Goal: Find specific page/section: Find specific page/section

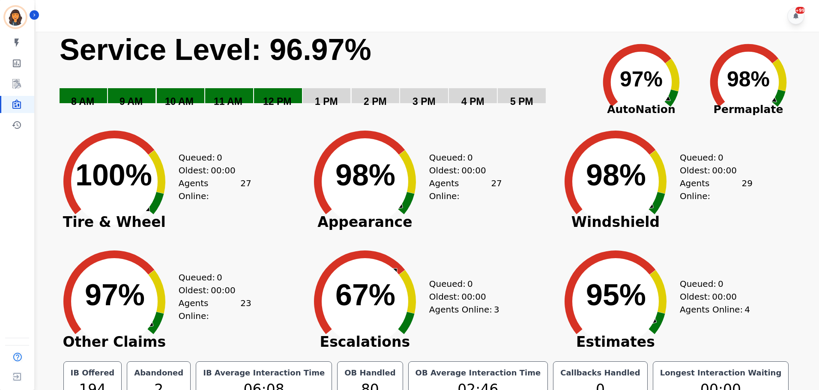
scroll to position [19, 0]
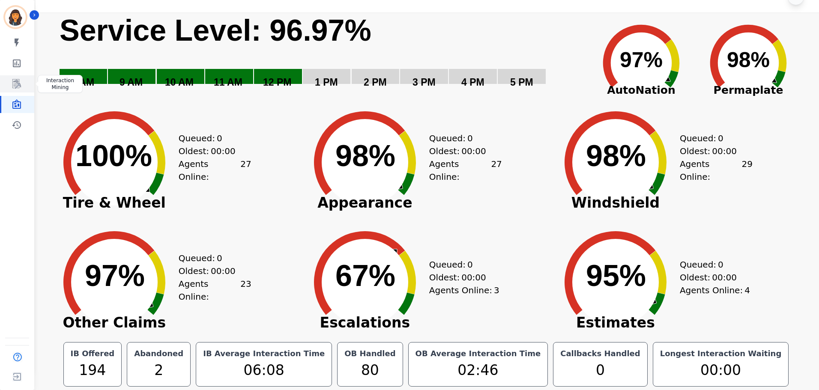
click at [23, 84] on link "Sidebar" at bounding box center [17, 83] width 33 height 17
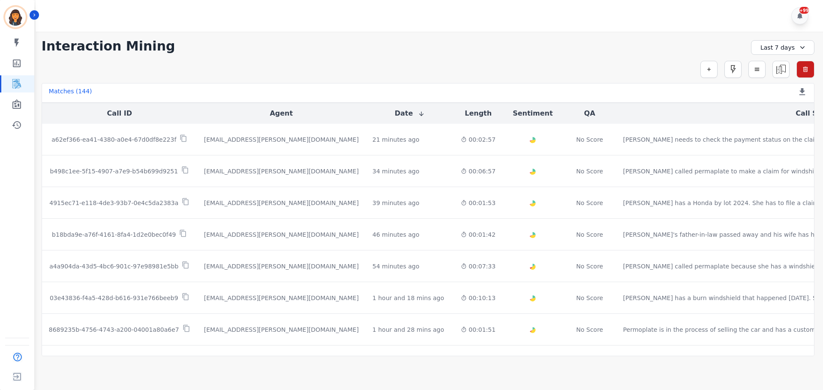
click at [773, 49] on div "Last 7 days" at bounding box center [782, 47] width 63 height 15
click at [768, 77] on li "[DATE]" at bounding box center [788, 77] width 43 height 9
